Goal: Task Accomplishment & Management: Use online tool/utility

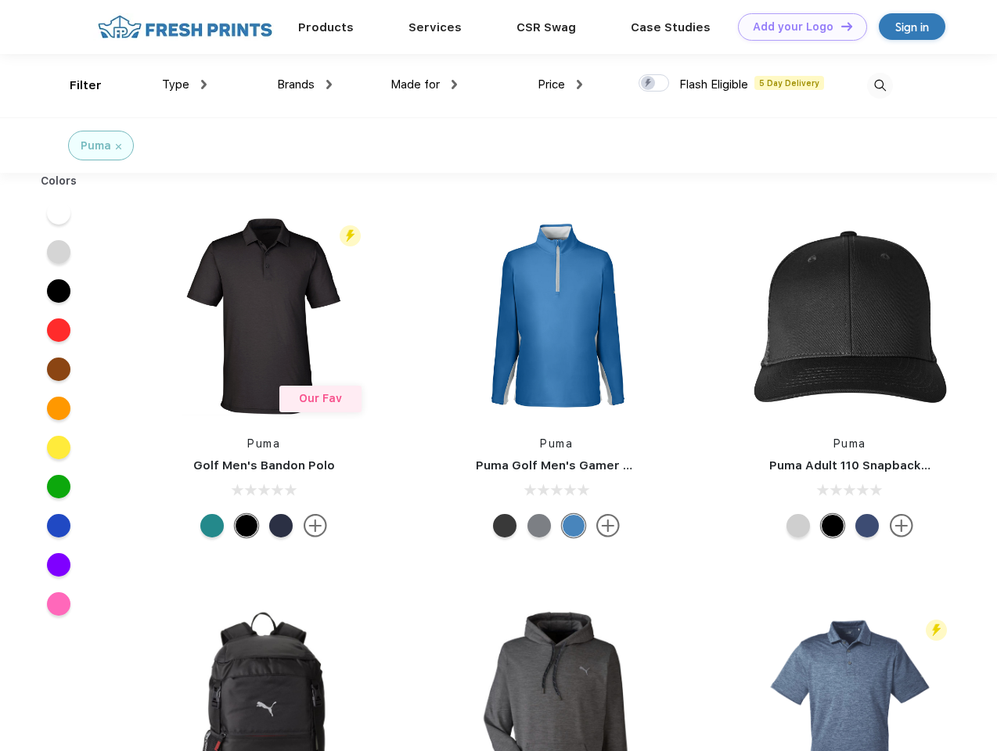
click at [797, 27] on link "Add your Logo Design Tool" at bounding box center [802, 26] width 129 height 27
click at [0, 0] on div "Design Tool" at bounding box center [0, 0] width 0 height 0
click at [840, 26] on link "Add your Logo Design Tool" at bounding box center [802, 26] width 129 height 27
click at [75, 85] on div "Filter" at bounding box center [86, 86] width 32 height 18
click at [185, 85] on span "Type" at bounding box center [175, 84] width 27 height 14
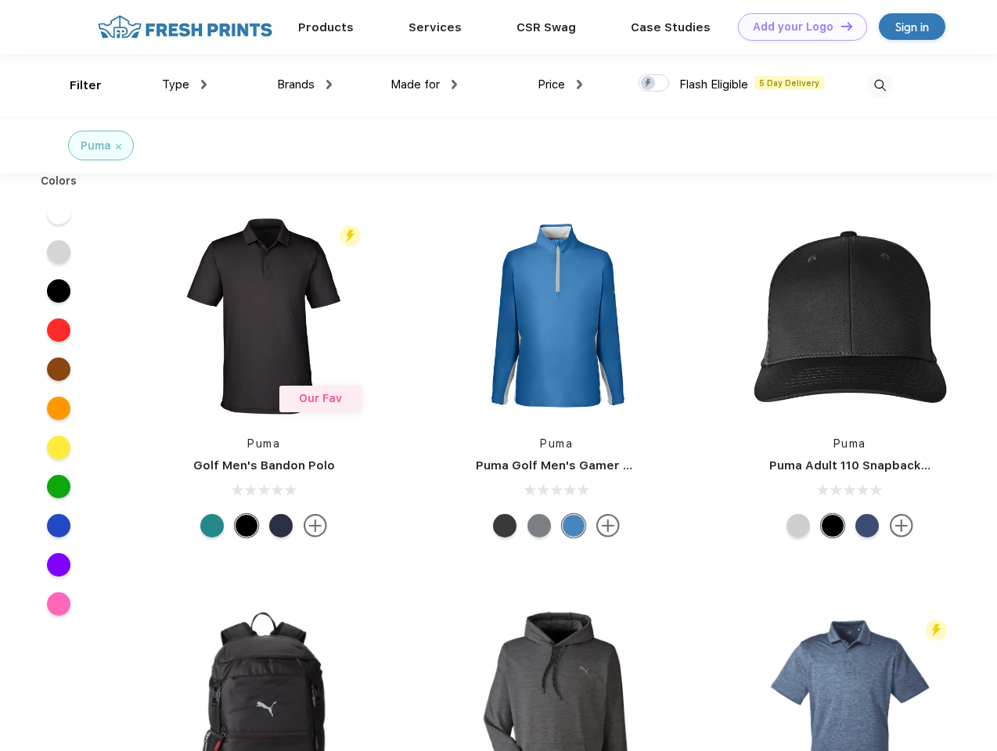
click at [305, 85] on span "Brands" at bounding box center [296, 84] width 38 height 14
click at [424, 85] on span "Made for" at bounding box center [415, 84] width 49 height 14
click at [560, 85] on span "Price" at bounding box center [551, 84] width 27 height 14
click at [654, 84] on div at bounding box center [654, 82] width 31 height 17
click at [649, 84] on input "checkbox" at bounding box center [644, 79] width 10 height 10
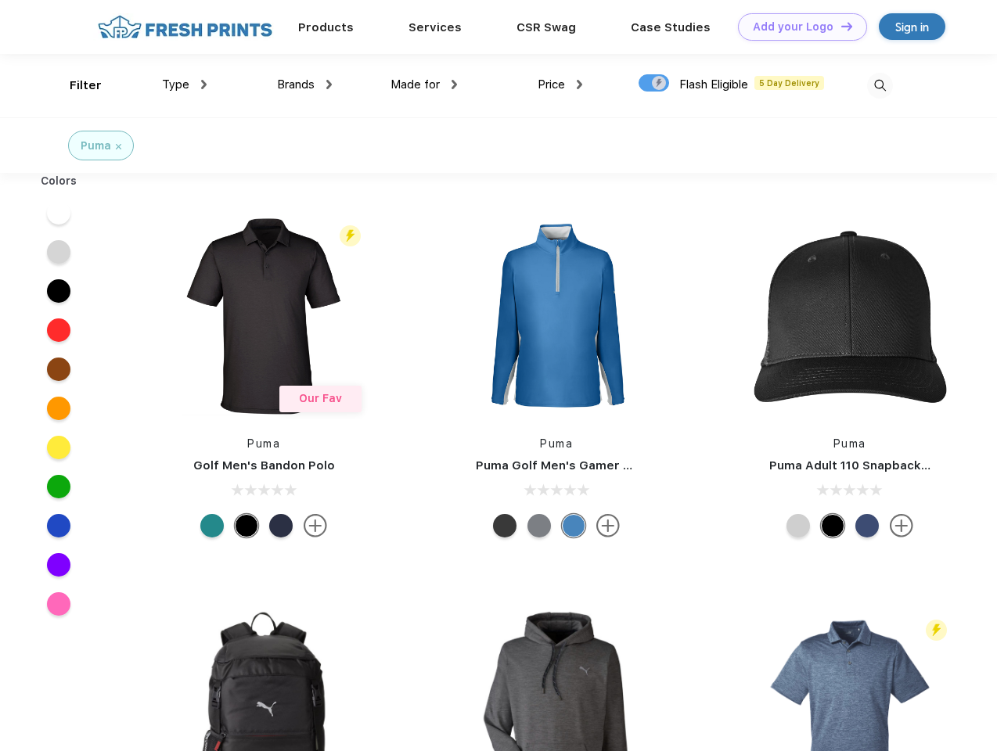
click at [880, 85] on img at bounding box center [880, 86] width 26 height 26
